Goal: Obtain resource: Download file/media

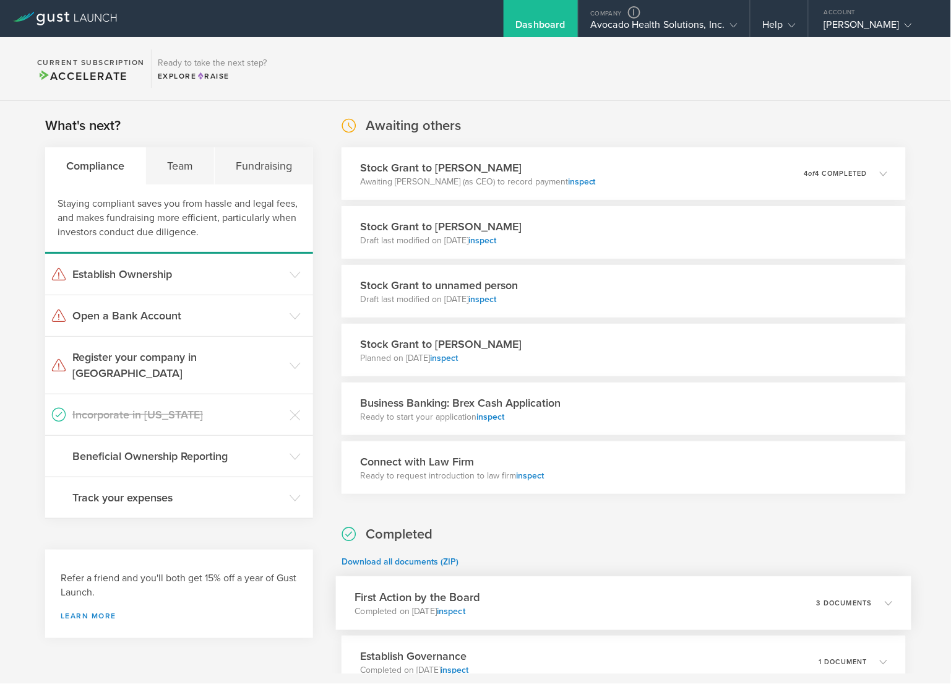
scroll to position [150, 0]
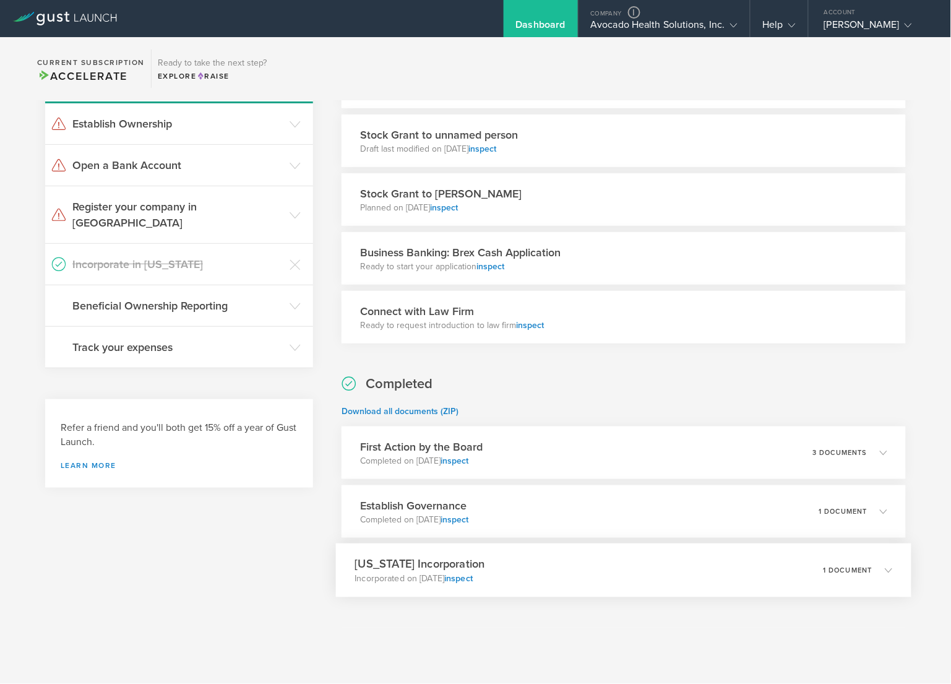
click at [587, 575] on div "[US_STATE] Incorporation Incorporated on [DATE] inspect 1 document" at bounding box center [623, 570] width 575 height 54
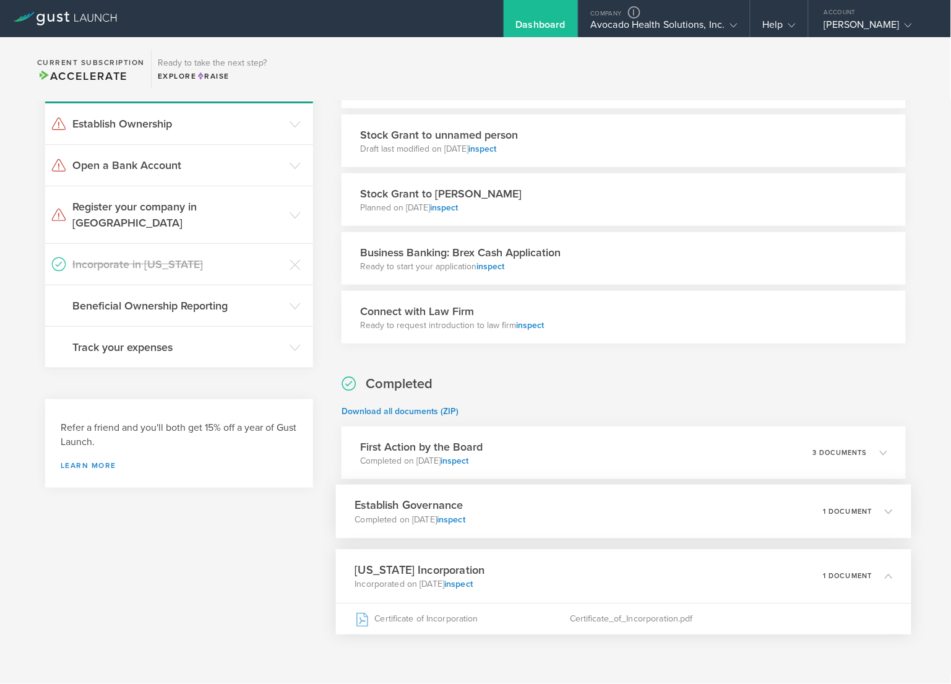
click at [582, 501] on div "Establish Governance Completed on [DATE] inspect 1 document" at bounding box center [623, 511] width 575 height 54
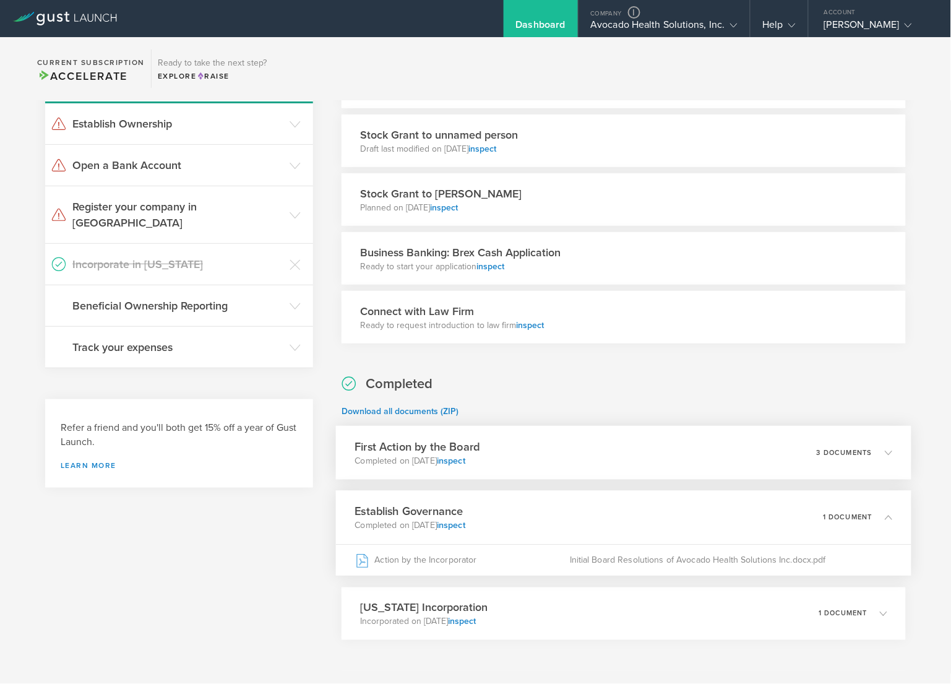
click at [589, 458] on div "First Action by the Board Completed on [DATE] inspect 3 documents" at bounding box center [623, 453] width 575 height 54
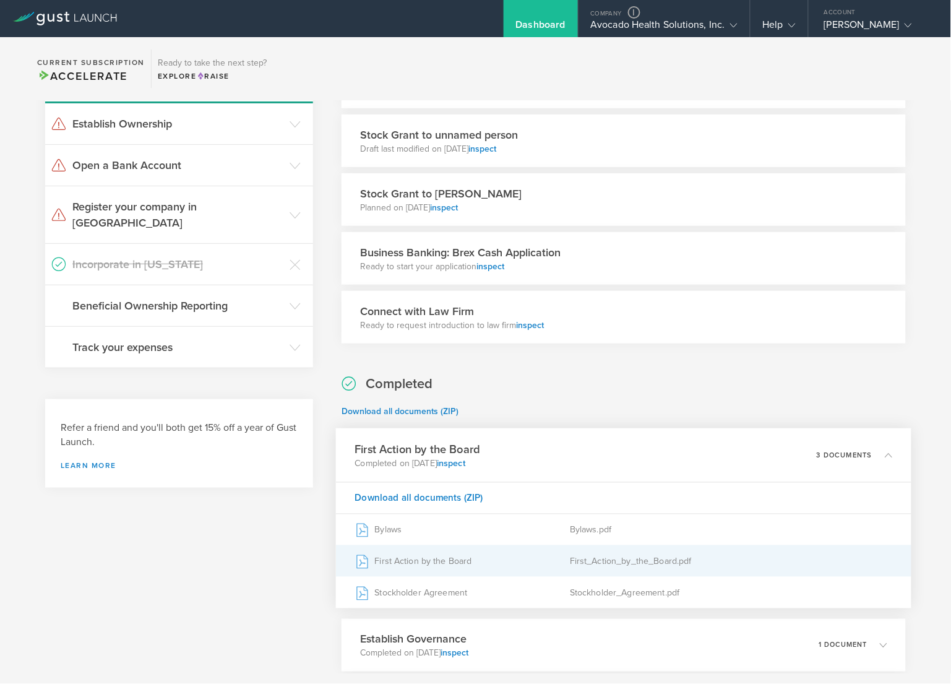
click at [429, 567] on div "First Action by the Board" at bounding box center [462, 561] width 215 height 31
